Goal: Find specific page/section

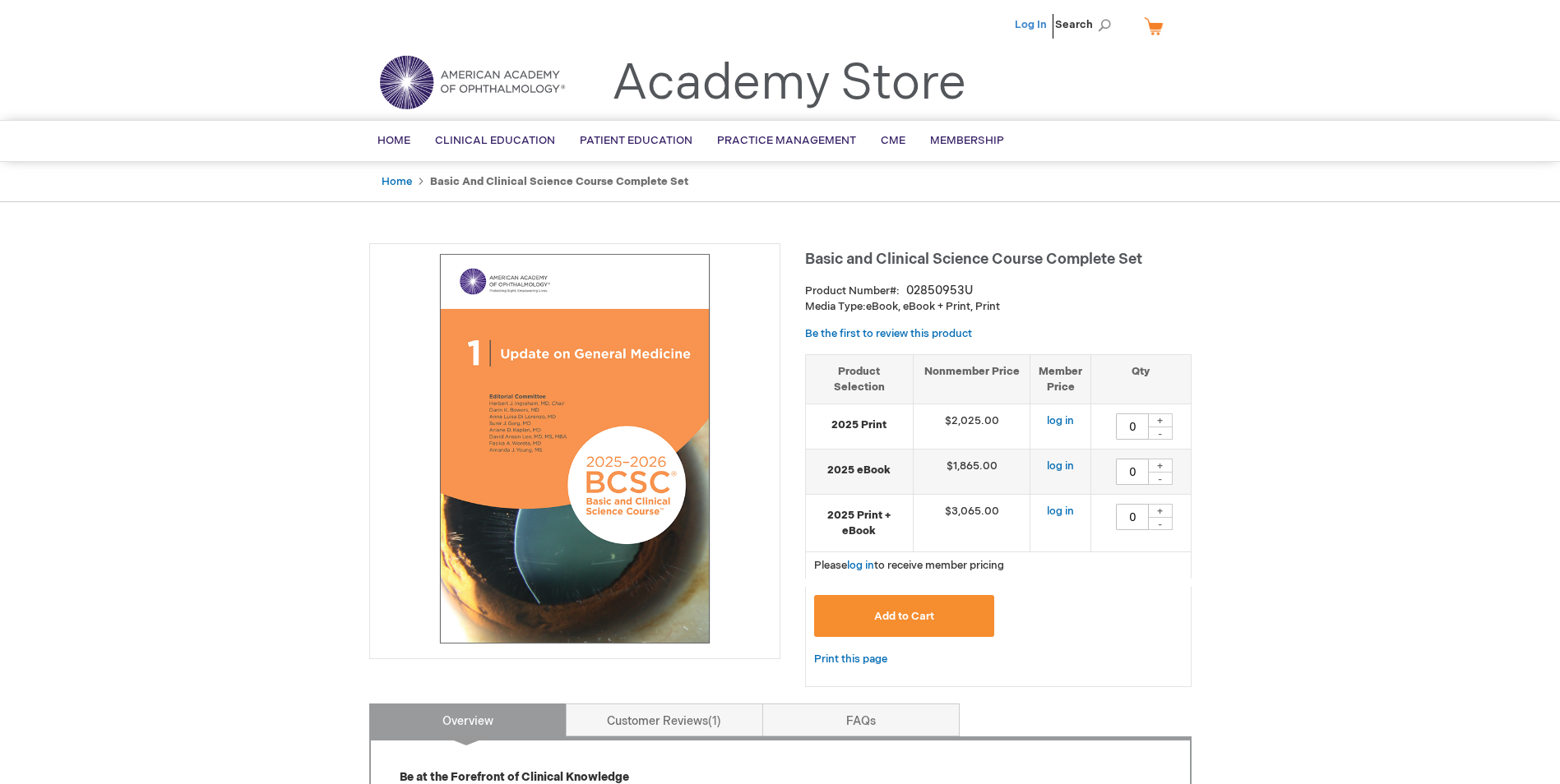
click at [744, 29] on link "Log In" at bounding box center [1031, 24] width 32 height 13
click at [971, 19] on span "[PERSON_NAME]" at bounding box center [949, 24] width 91 height 13
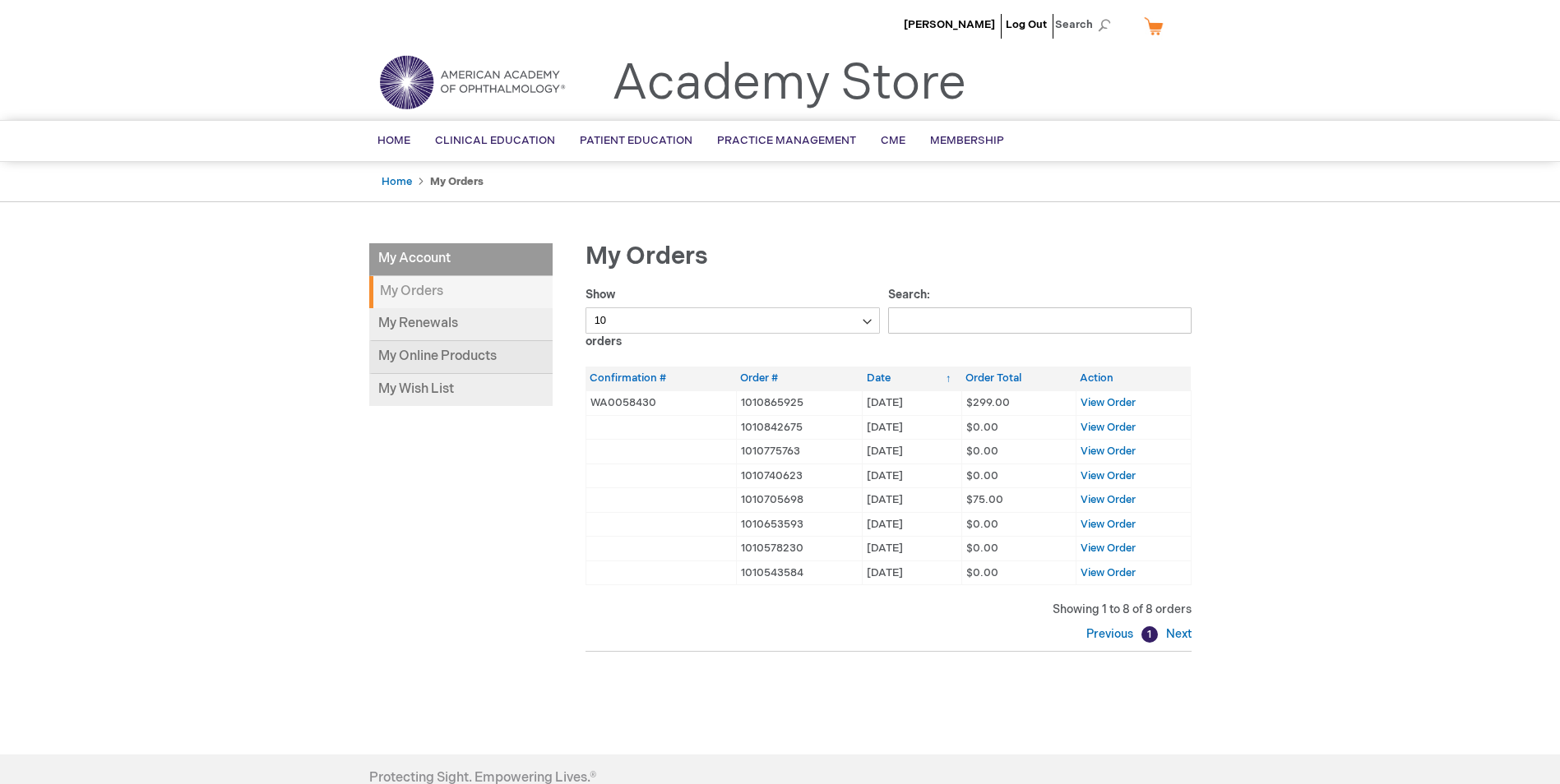
click at [454, 361] on link "My Online Products" at bounding box center [461, 358] width 184 height 33
